Goal: Information Seeking & Learning: Learn about a topic

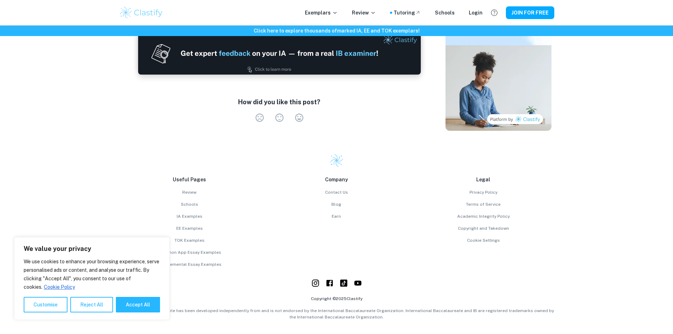
scroll to position [896, 0]
drag, startPoint x: 396, startPoint y: 168, endPoint x: 396, endPoint y: 164, distance: 4.2
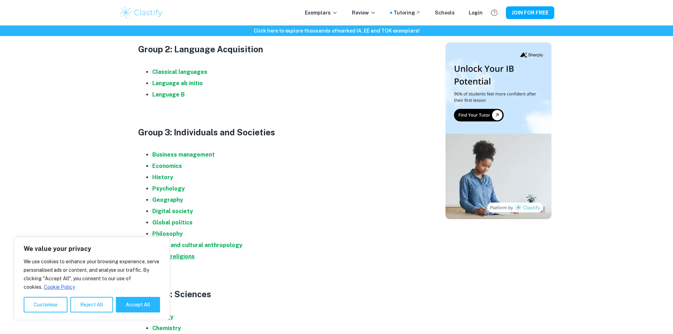
scroll to position [530, 0]
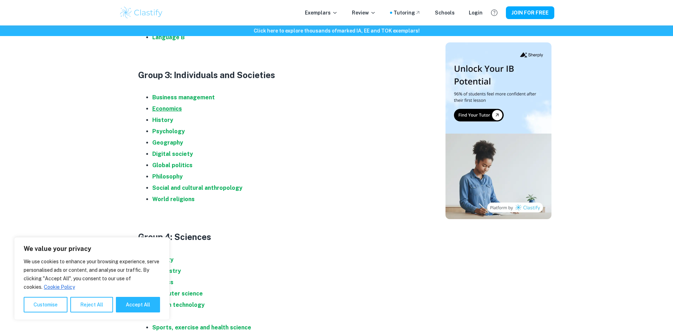
click at [165, 109] on strong "Economics" at bounding box center [167, 108] width 30 height 7
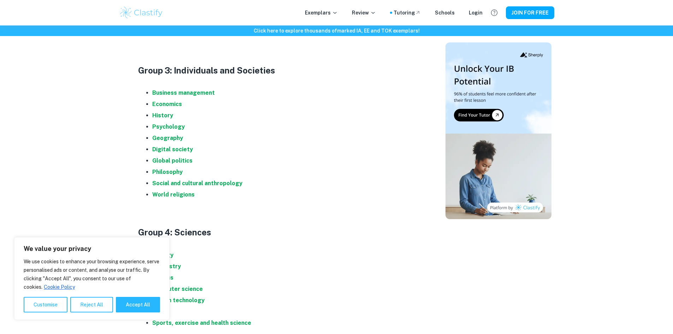
scroll to position [565, 0]
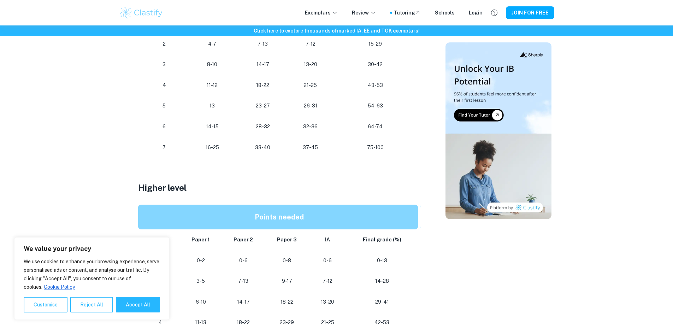
scroll to position [424, 0]
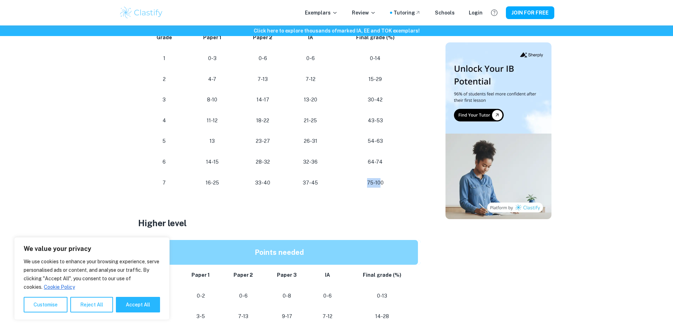
click at [363, 181] on p "75-100" at bounding box center [375, 183] width 74 height 10
click at [369, 181] on p "75-100" at bounding box center [375, 183] width 74 height 10
click at [368, 181] on p "75-100" at bounding box center [375, 183] width 74 height 10
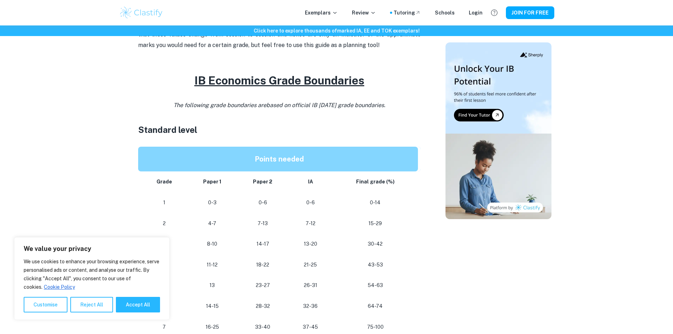
scroll to position [283, 0]
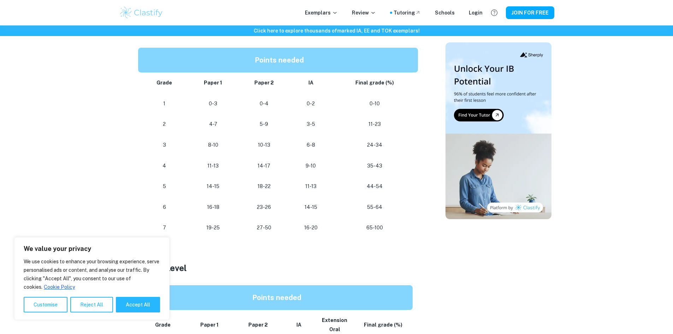
scroll to position [388, 0]
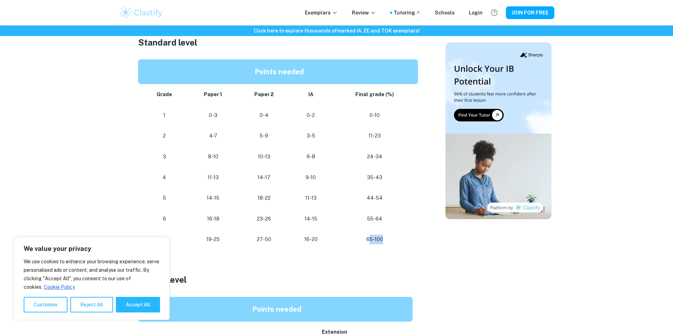
drag, startPoint x: 390, startPoint y: 239, endPoint x: 370, endPoint y: 240, distance: 19.8
click at [370, 240] on p "65-100" at bounding box center [374, 239] width 75 height 10
click at [373, 238] on p "65-100" at bounding box center [374, 239] width 75 height 10
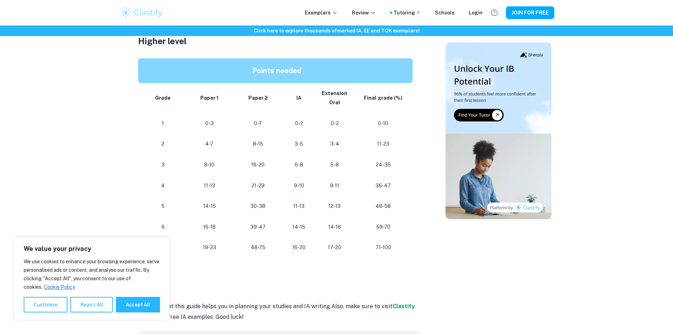
scroll to position [636, 0]
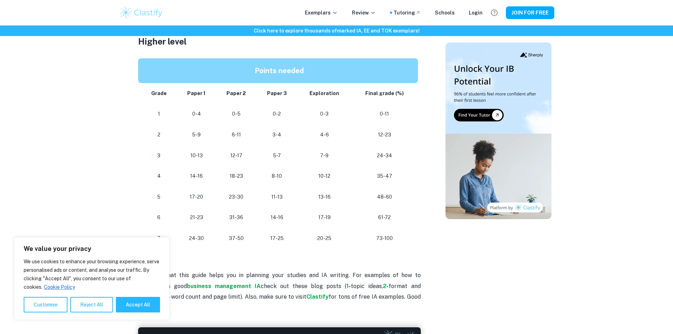
scroll to position [636, 0]
